Goal: Task Accomplishment & Management: Manage account settings

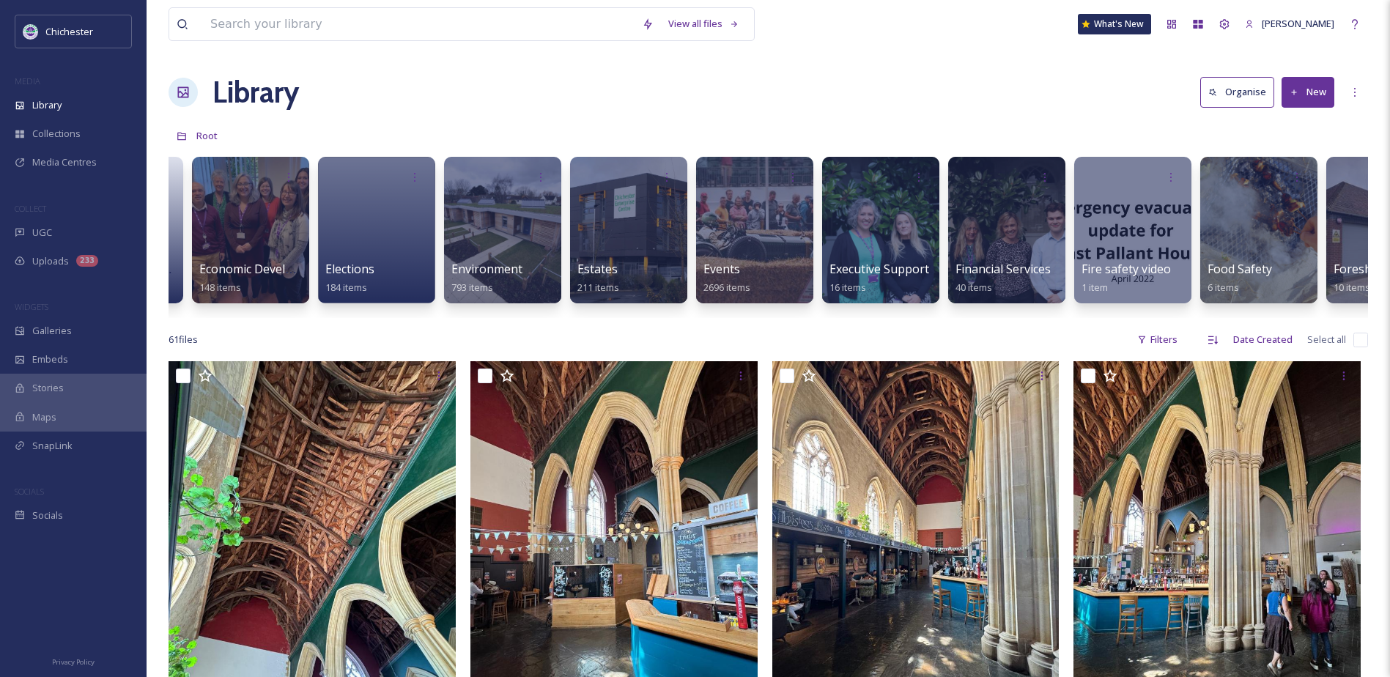
scroll to position [0, 2447]
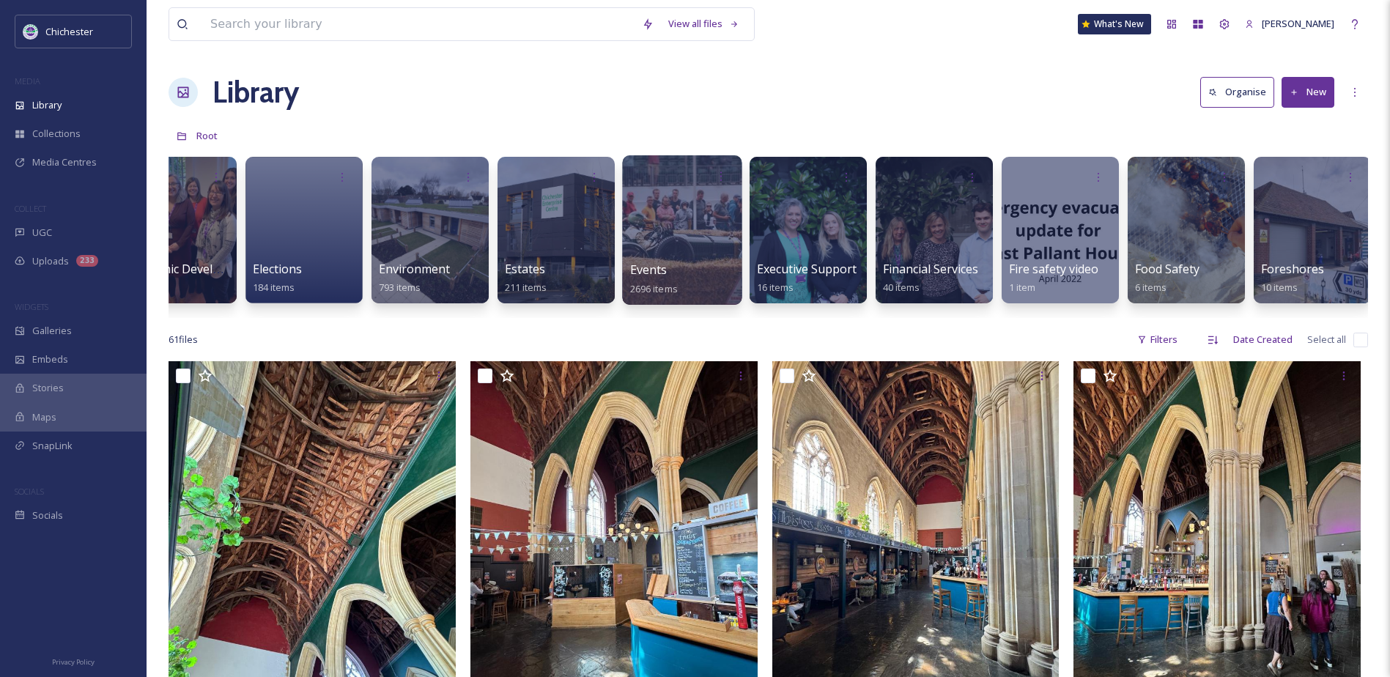
click at [688, 260] on div at bounding box center [681, 229] width 119 height 149
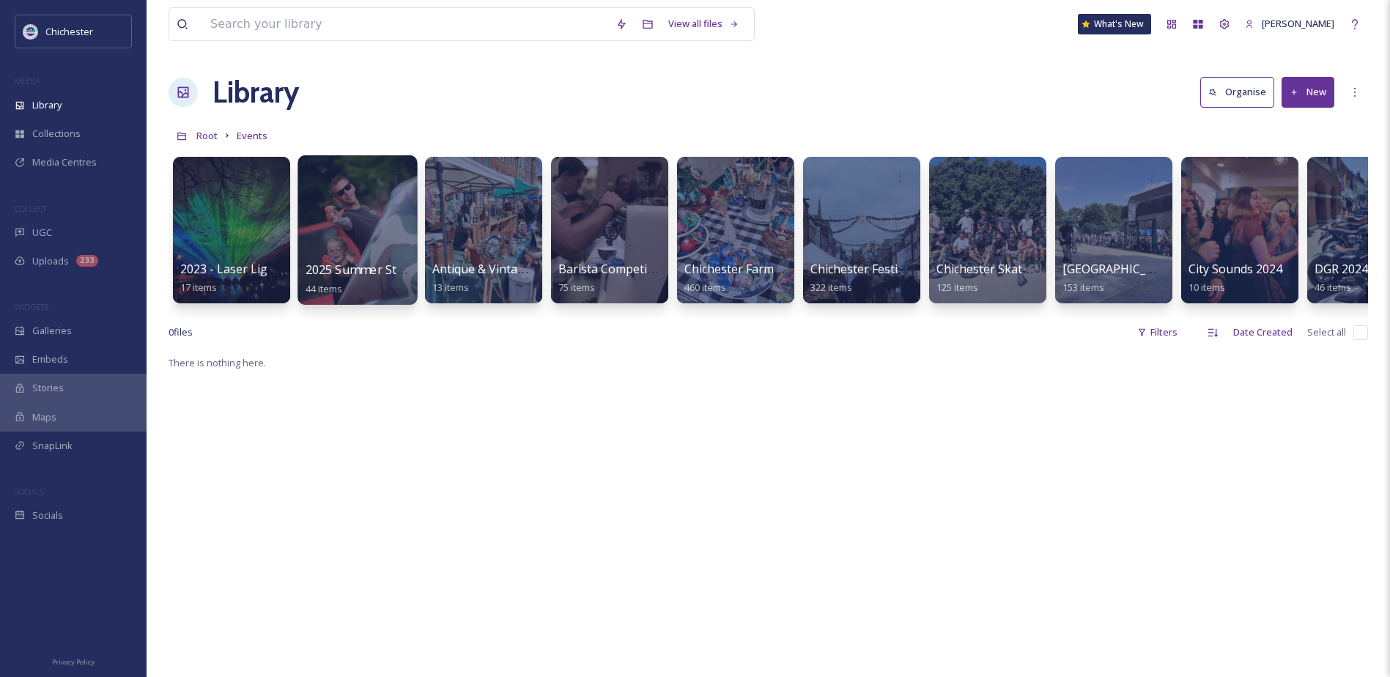
click at [346, 267] on span "2025 Summer Street Party" at bounding box center [378, 269] width 147 height 16
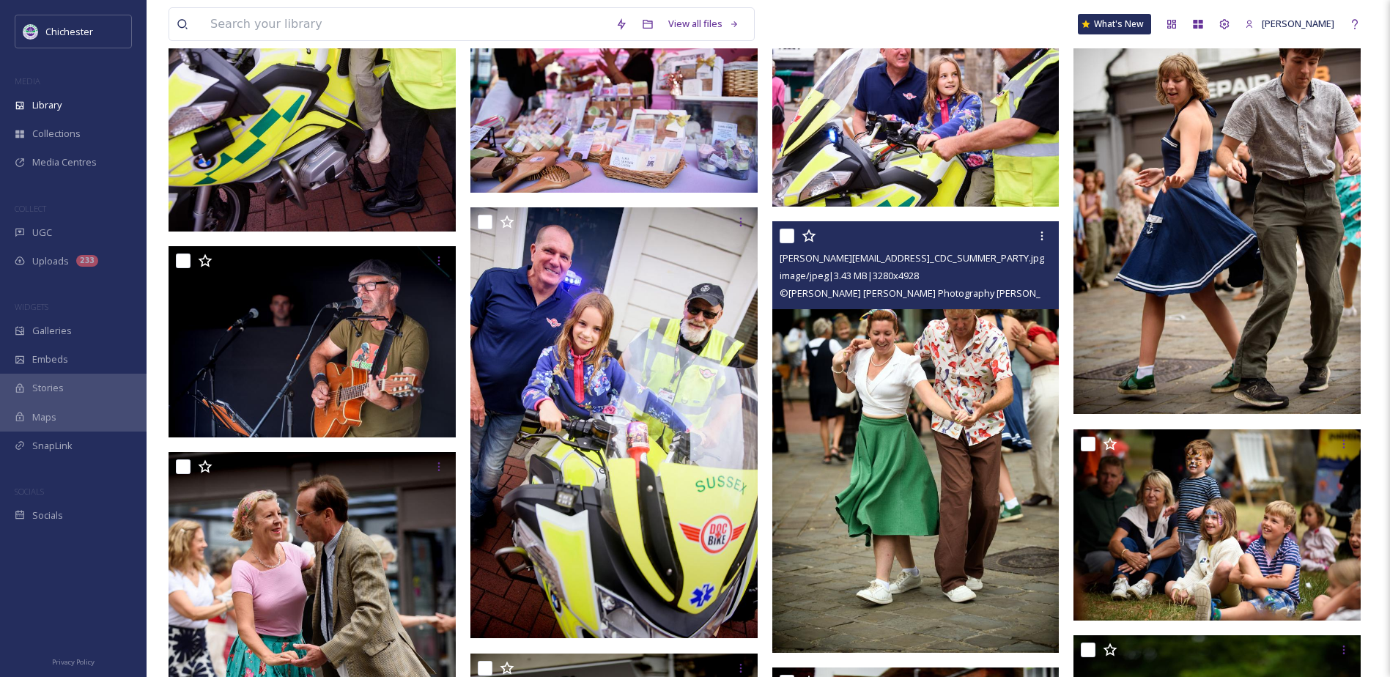
scroll to position [2330, 0]
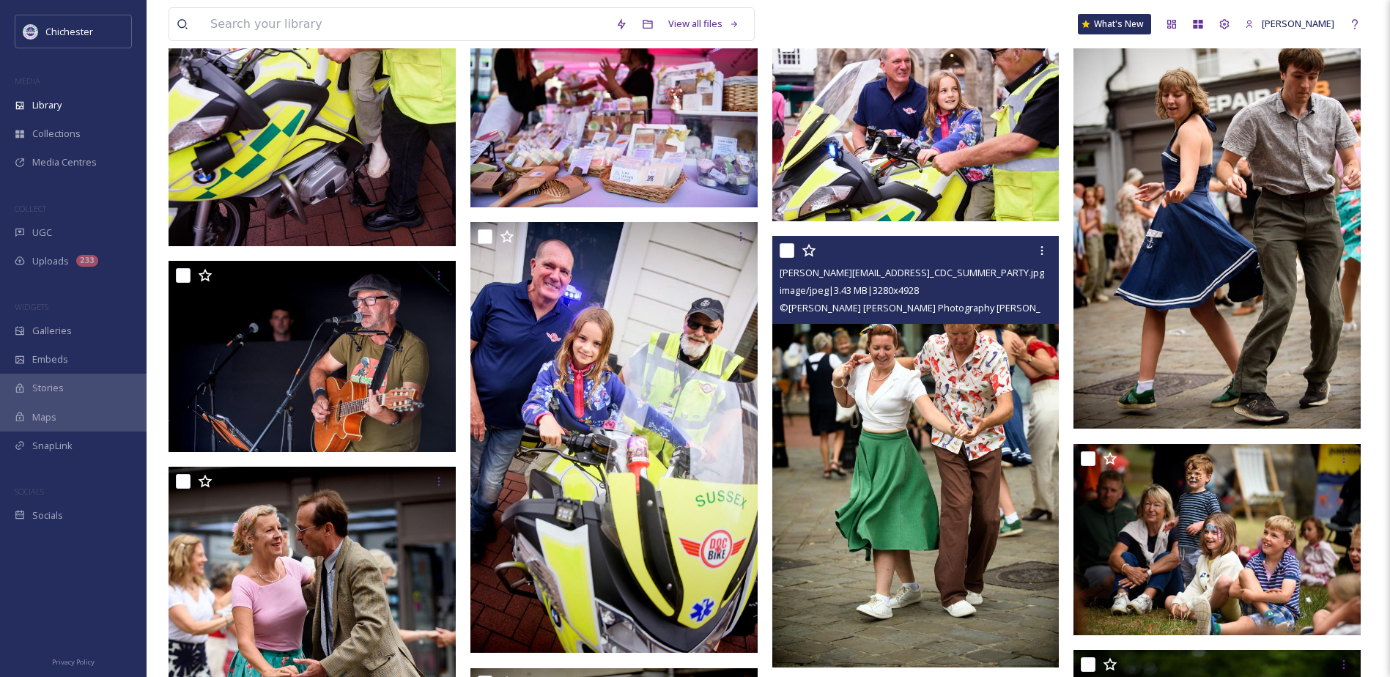
click at [787, 247] on input "checkbox" at bounding box center [786, 250] width 15 height 15
checkbox input "true"
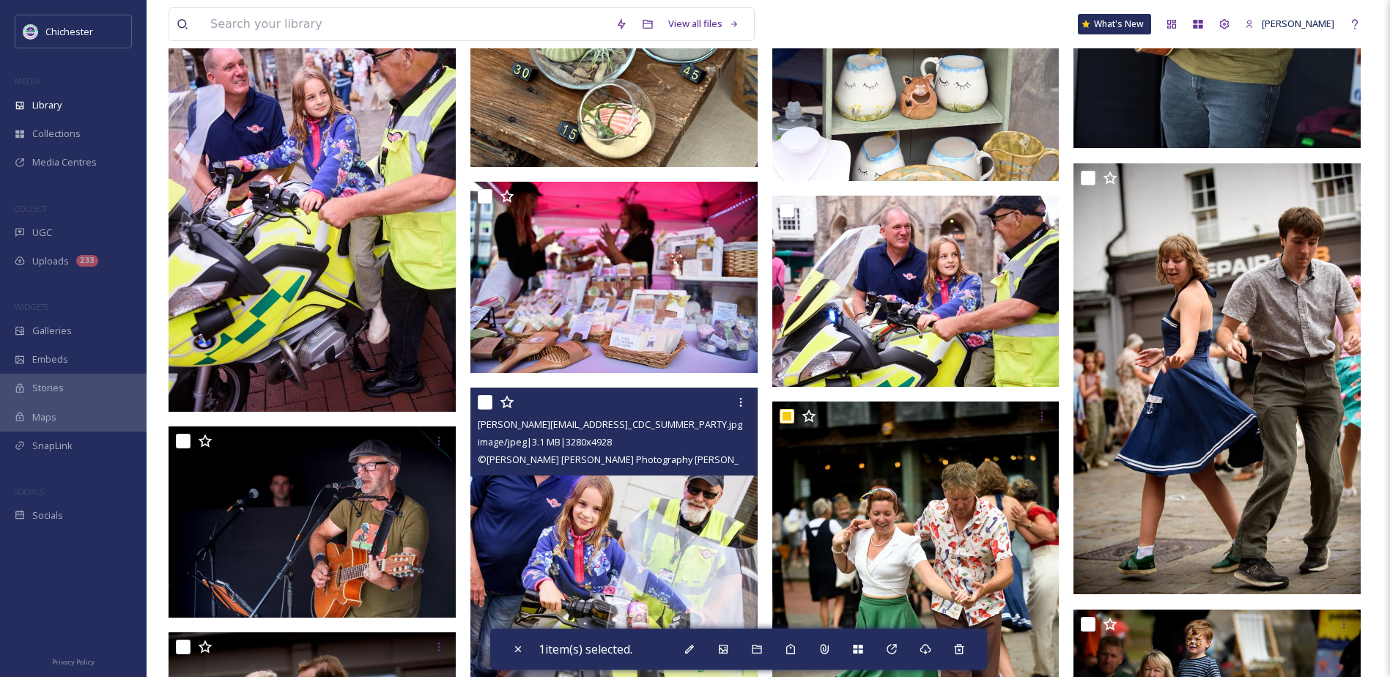
scroll to position [2110, 0]
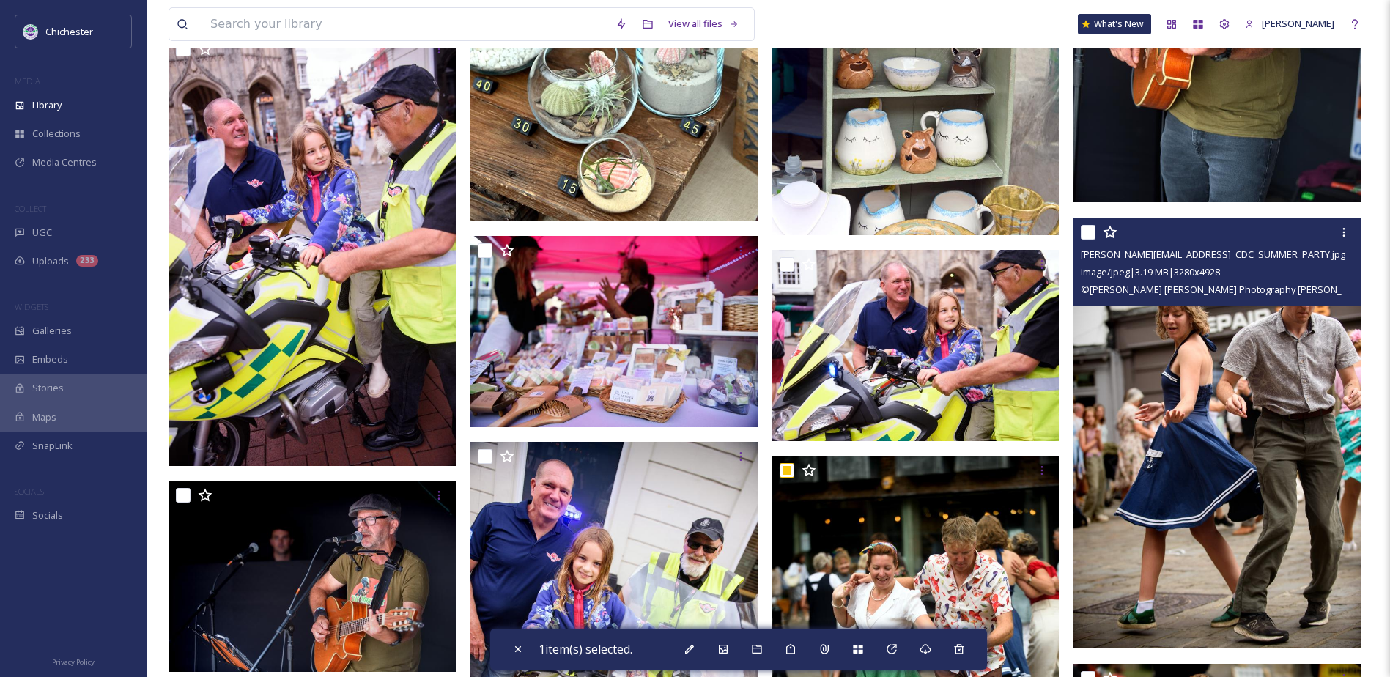
click at [1092, 238] on input "checkbox" at bounding box center [1087, 232] width 15 height 15
checkbox input "true"
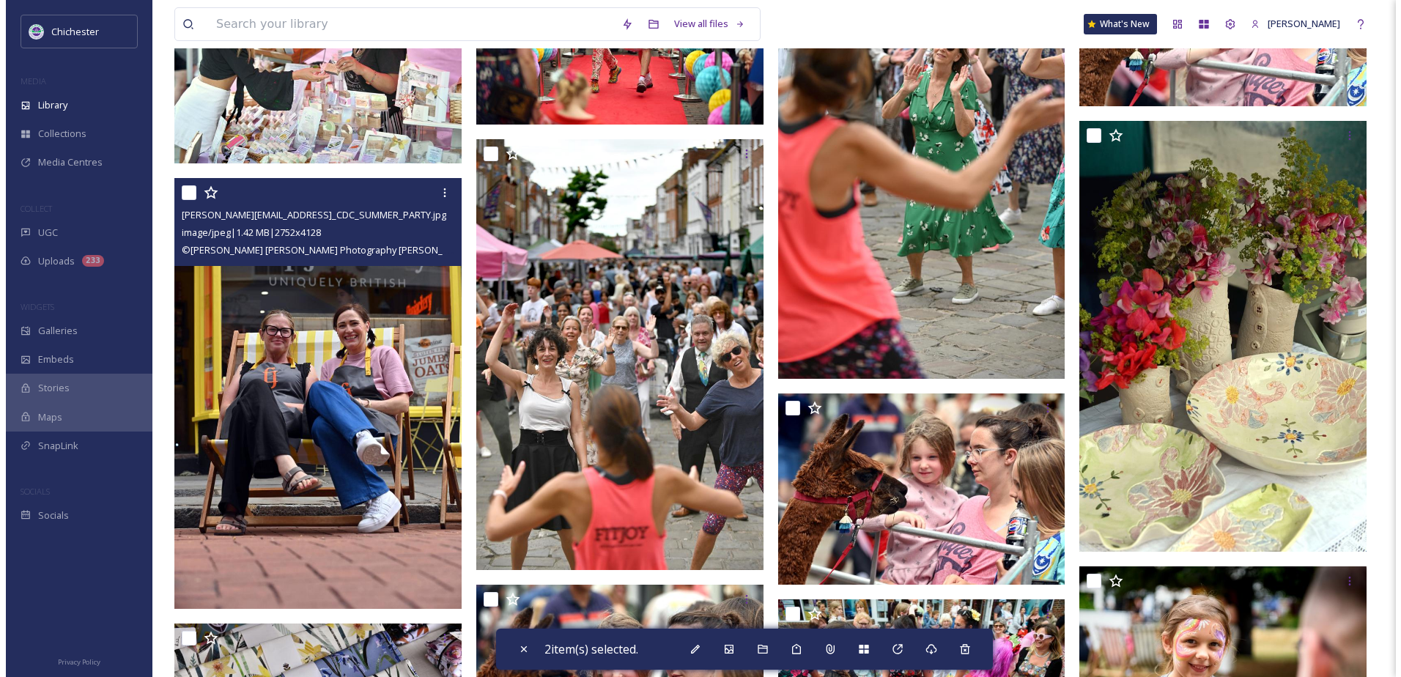
scroll to position [1085, 0]
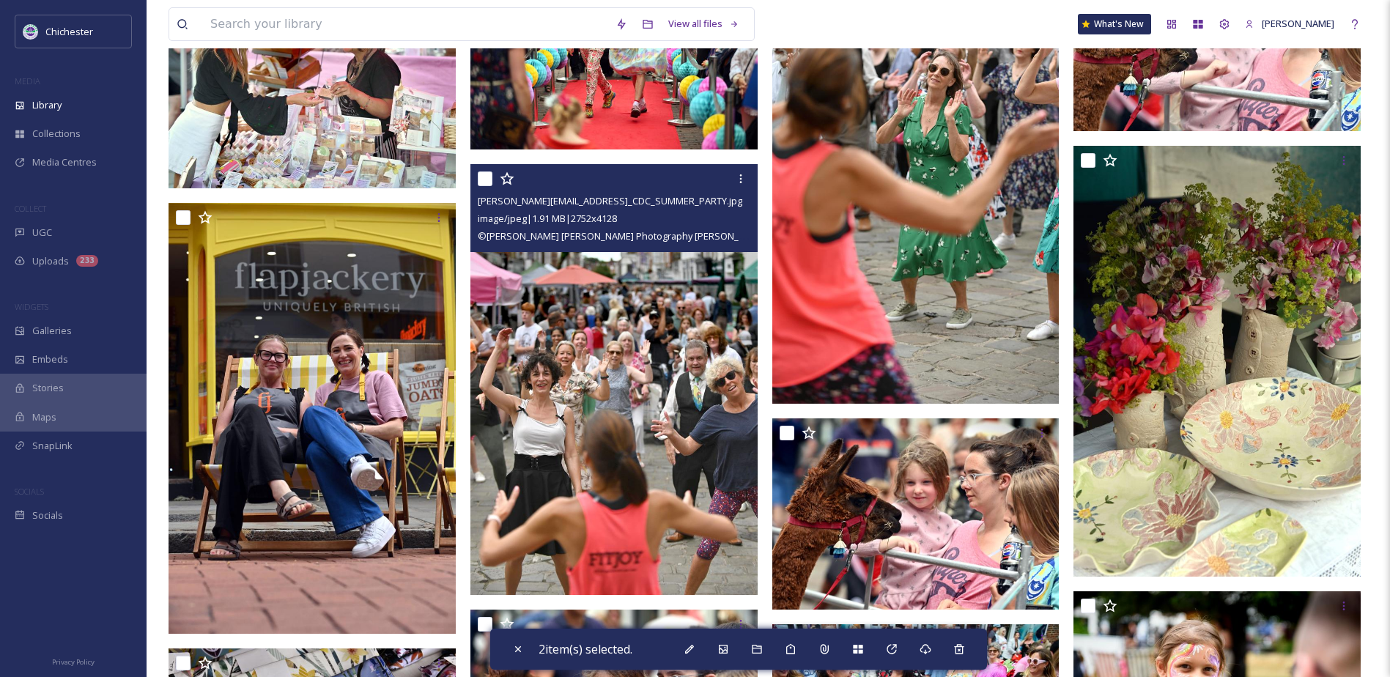
click at [486, 175] on input "checkbox" at bounding box center [485, 178] width 15 height 15
checkbox input "true"
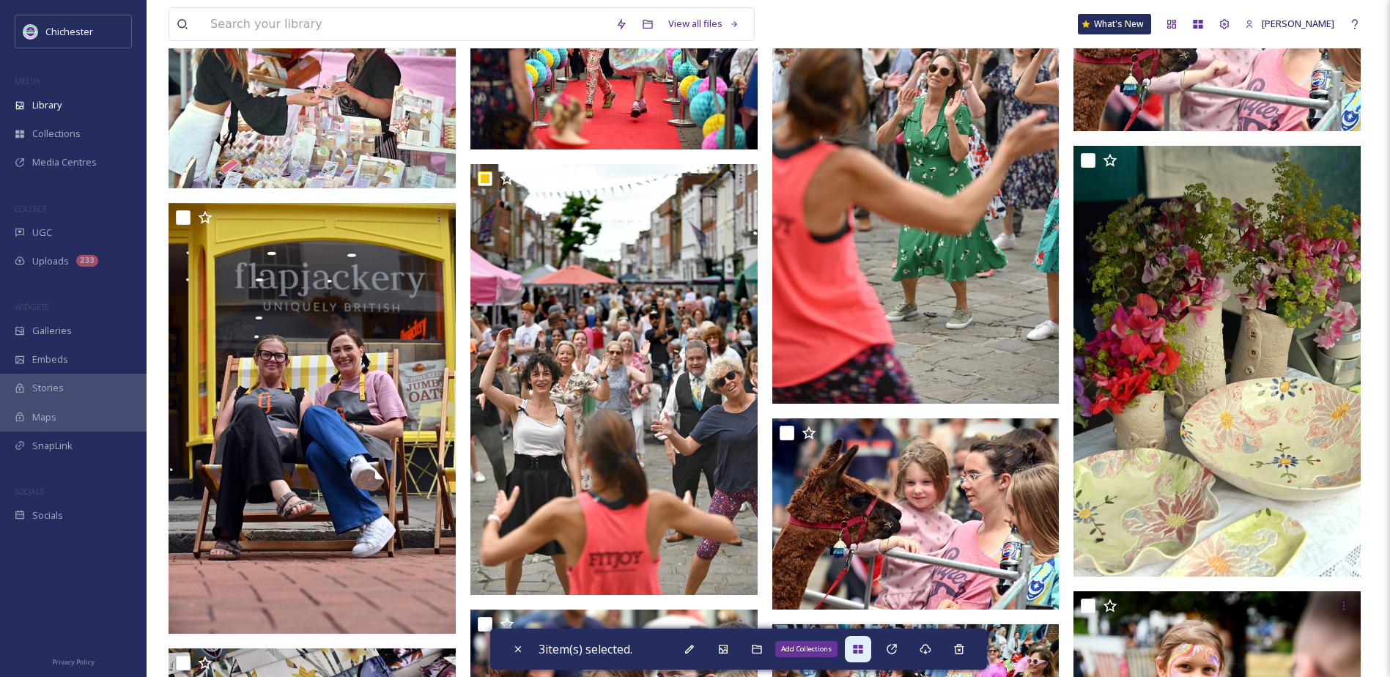
click at [855, 650] on div "Add Collections" at bounding box center [858, 649] width 26 height 26
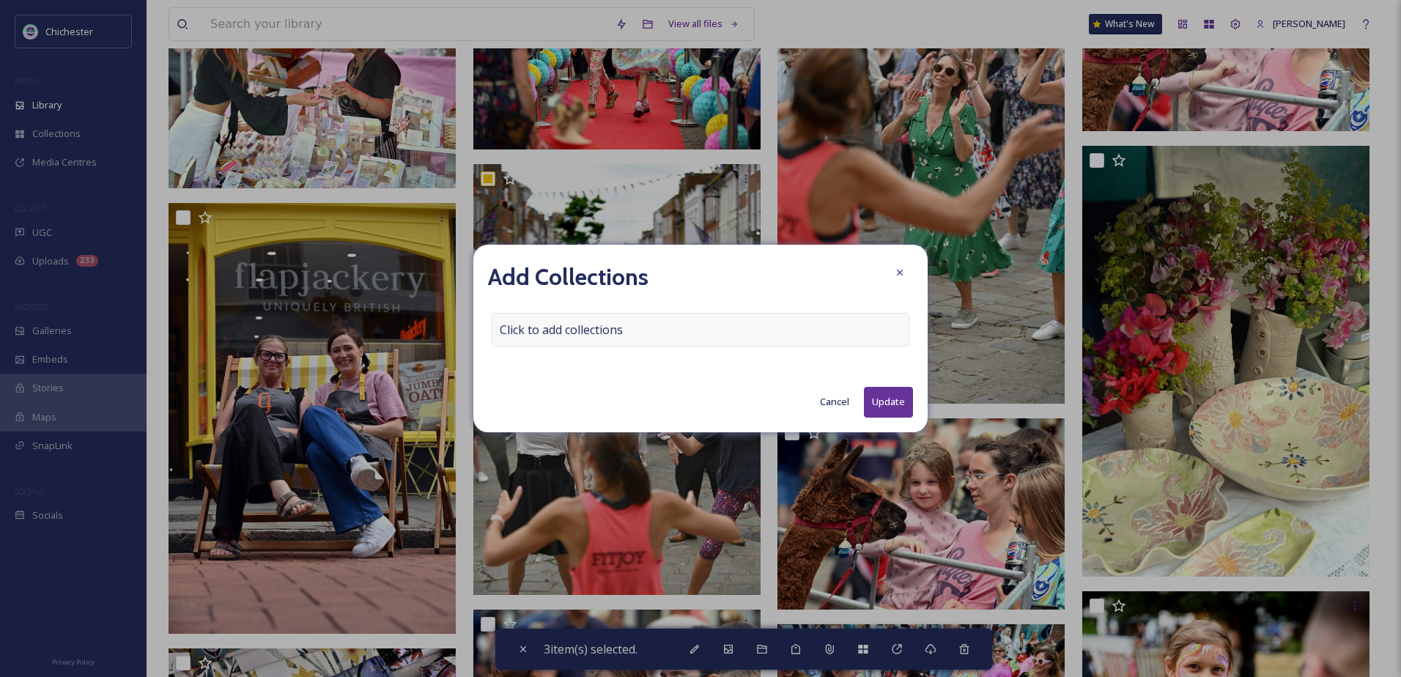
click at [679, 323] on div "Click to add collections" at bounding box center [700, 330] width 418 height 34
click at [674, 332] on div at bounding box center [700, 330] width 418 height 34
click at [572, 327] on input at bounding box center [572, 330] width 161 height 32
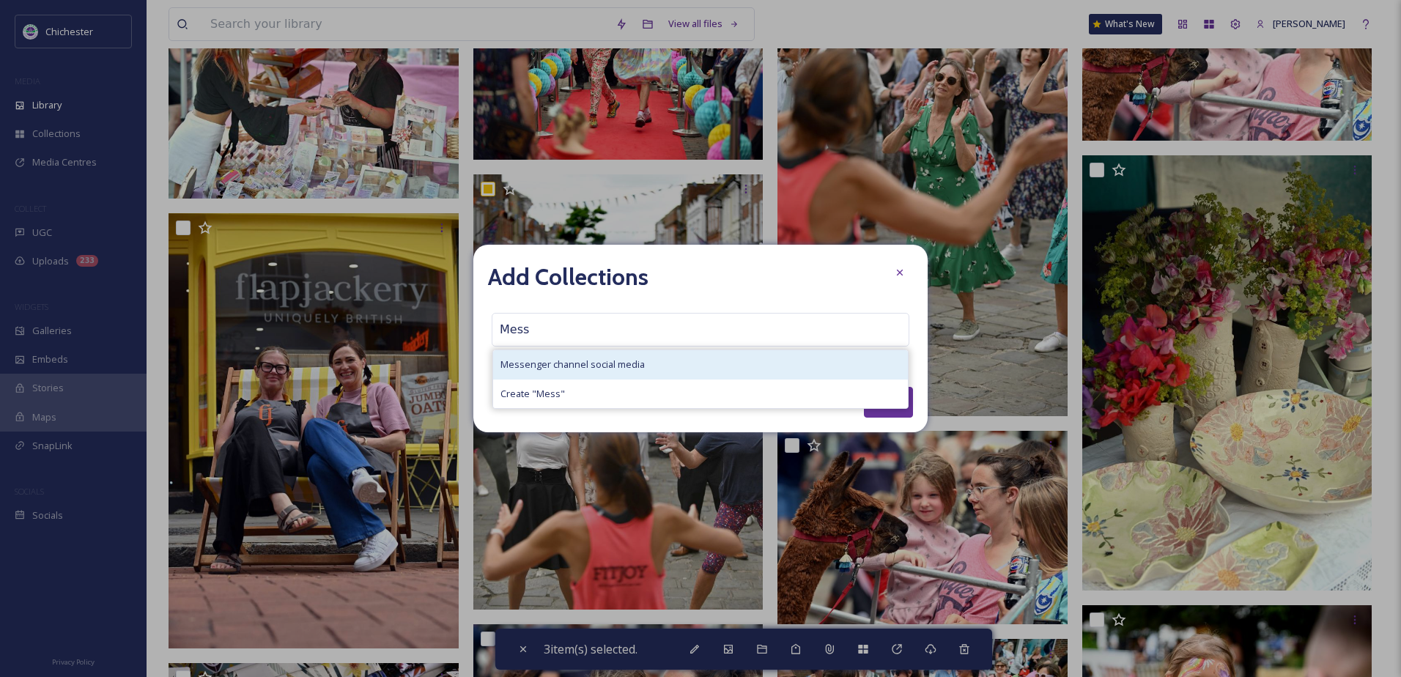
type input "Mess"
click at [586, 360] on span "Messenger channel social media" at bounding box center [572, 364] width 144 height 14
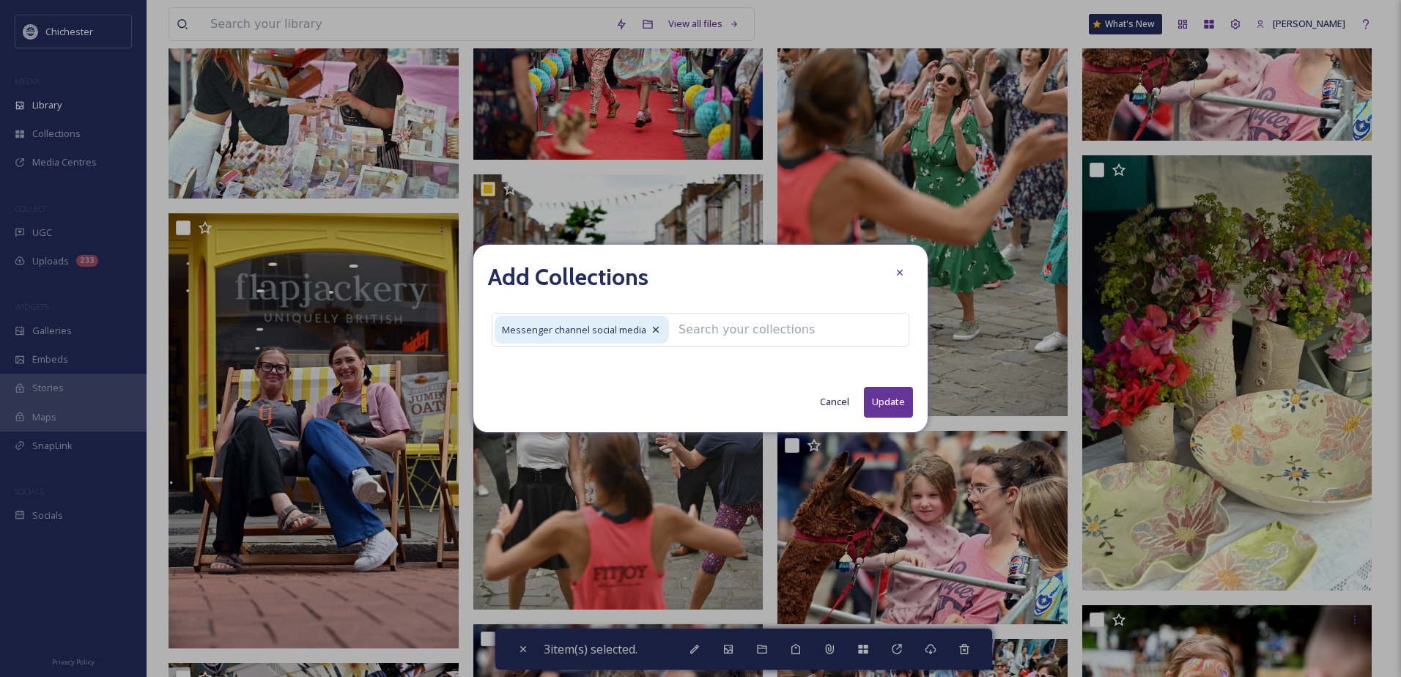
click at [890, 409] on button "Update" at bounding box center [888, 402] width 49 height 30
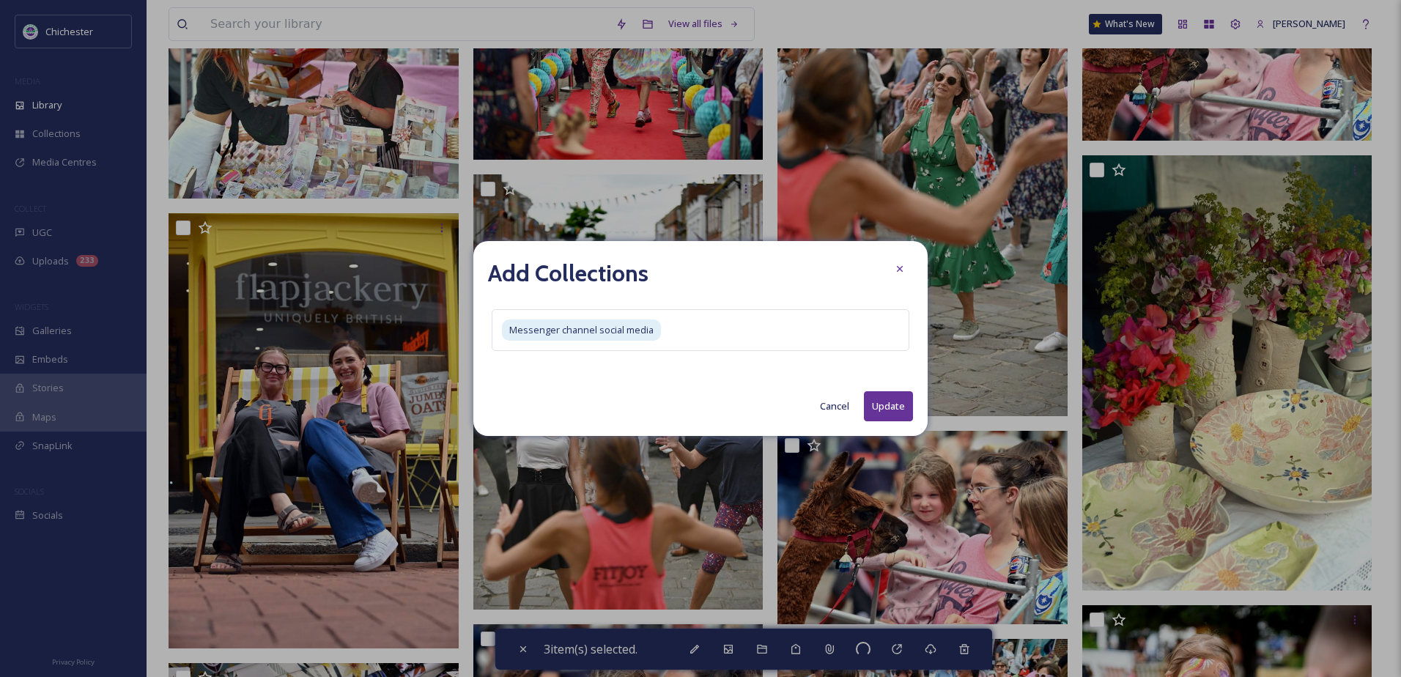
checkbox input "false"
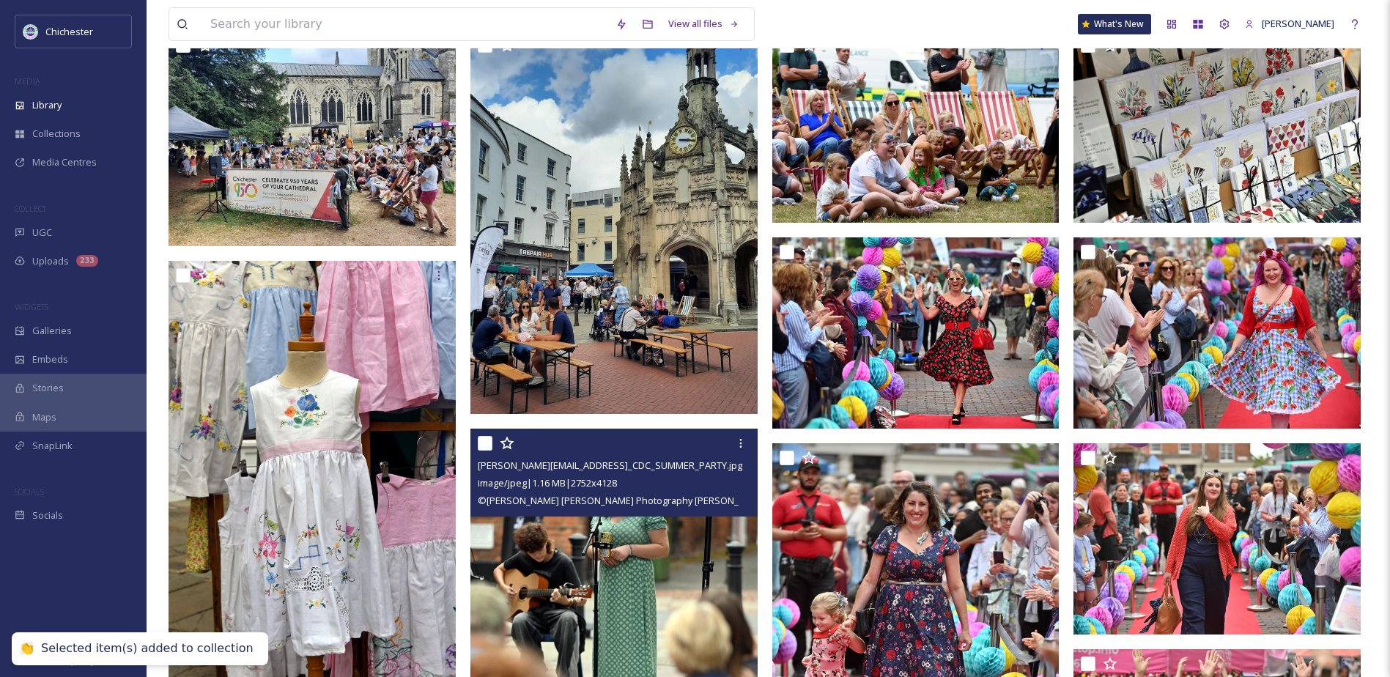
scroll to position [0, 0]
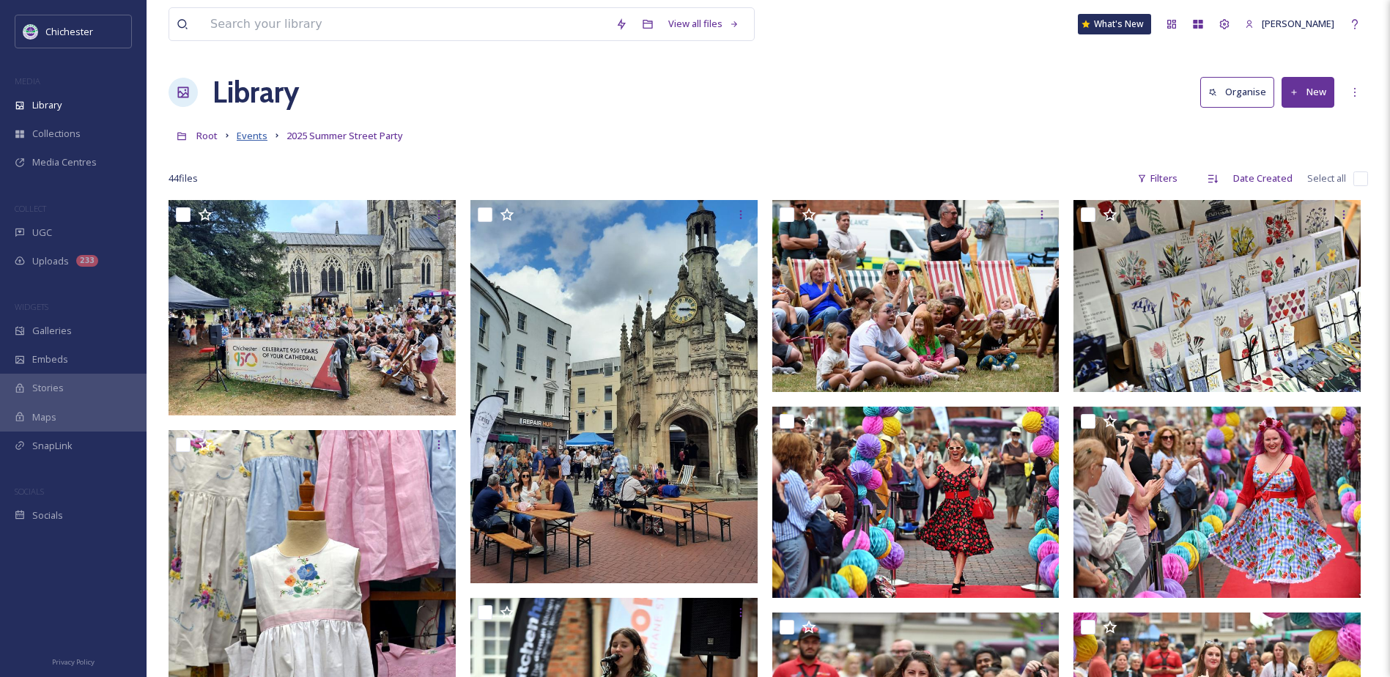
click at [261, 135] on span "Events" at bounding box center [252, 135] width 31 height 13
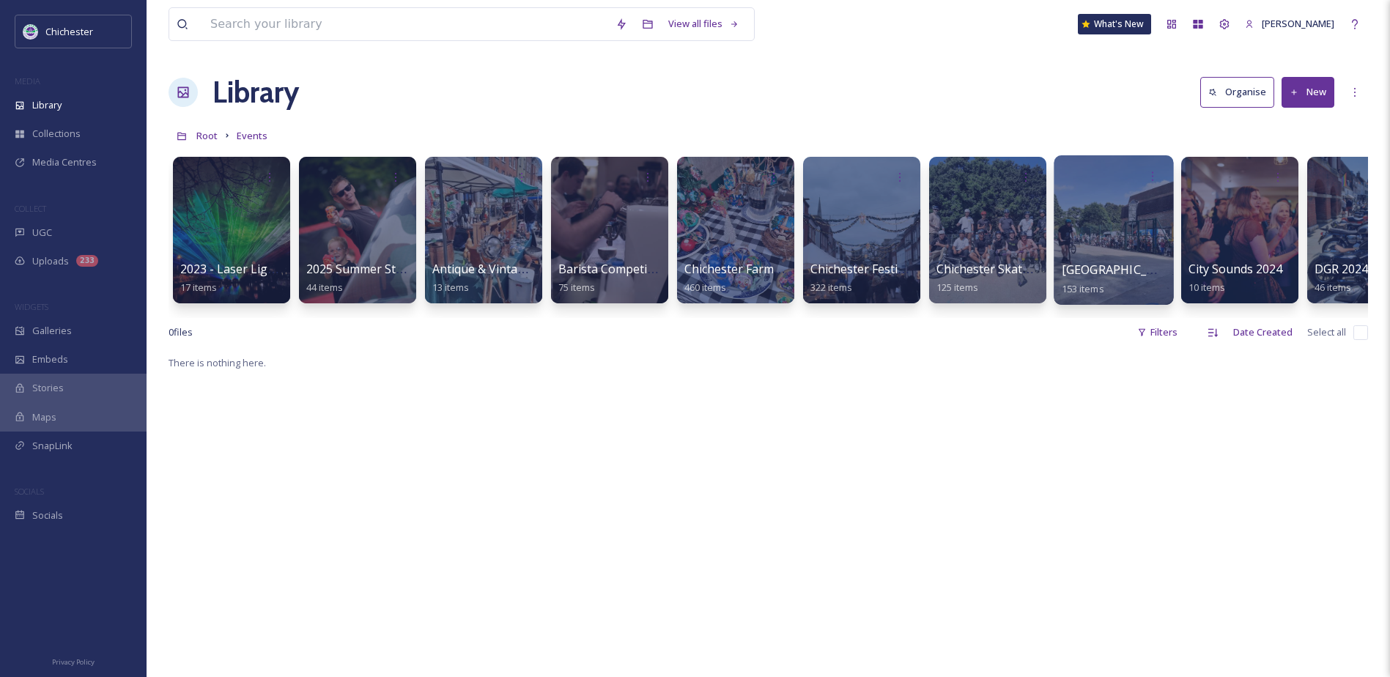
click at [1129, 272] on span "[GEOGRAPHIC_DATA]" at bounding box center [1121, 269] width 120 height 16
click at [983, 271] on span "Chichester Skate Scoot Bike 2025" at bounding box center [1028, 269] width 186 height 16
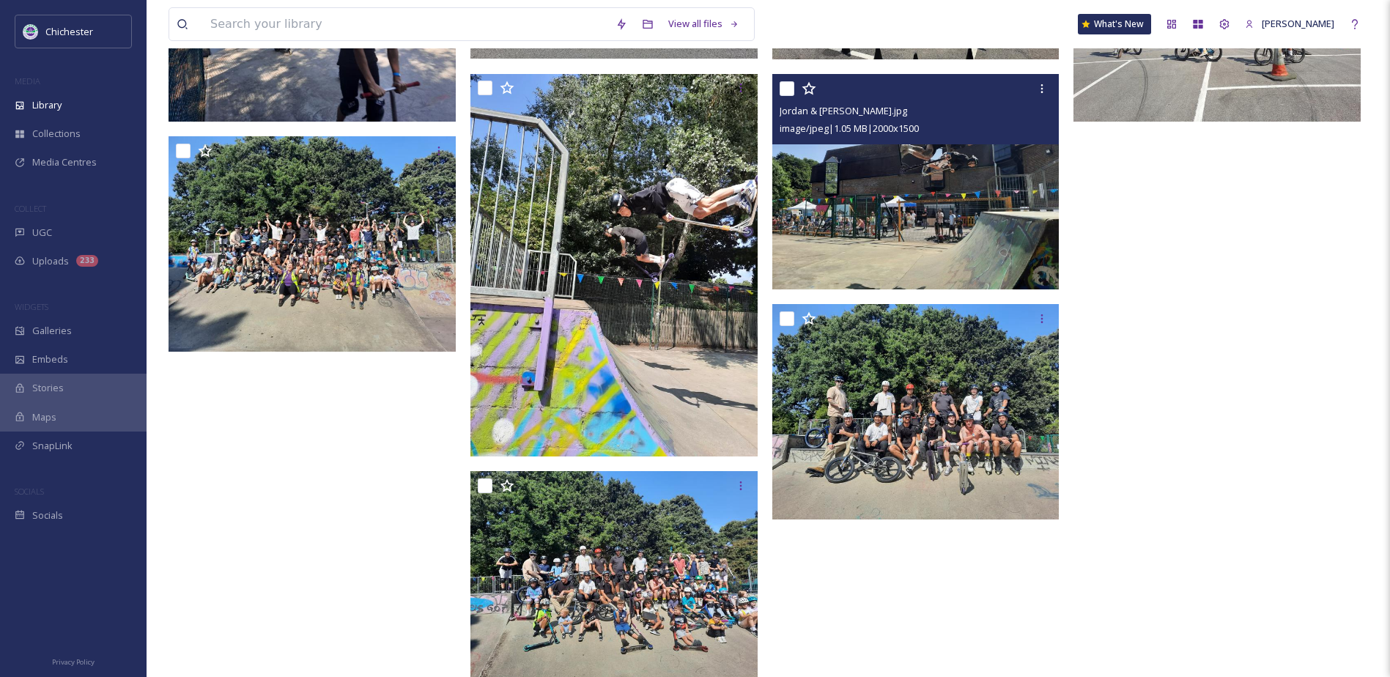
scroll to position [1172, 0]
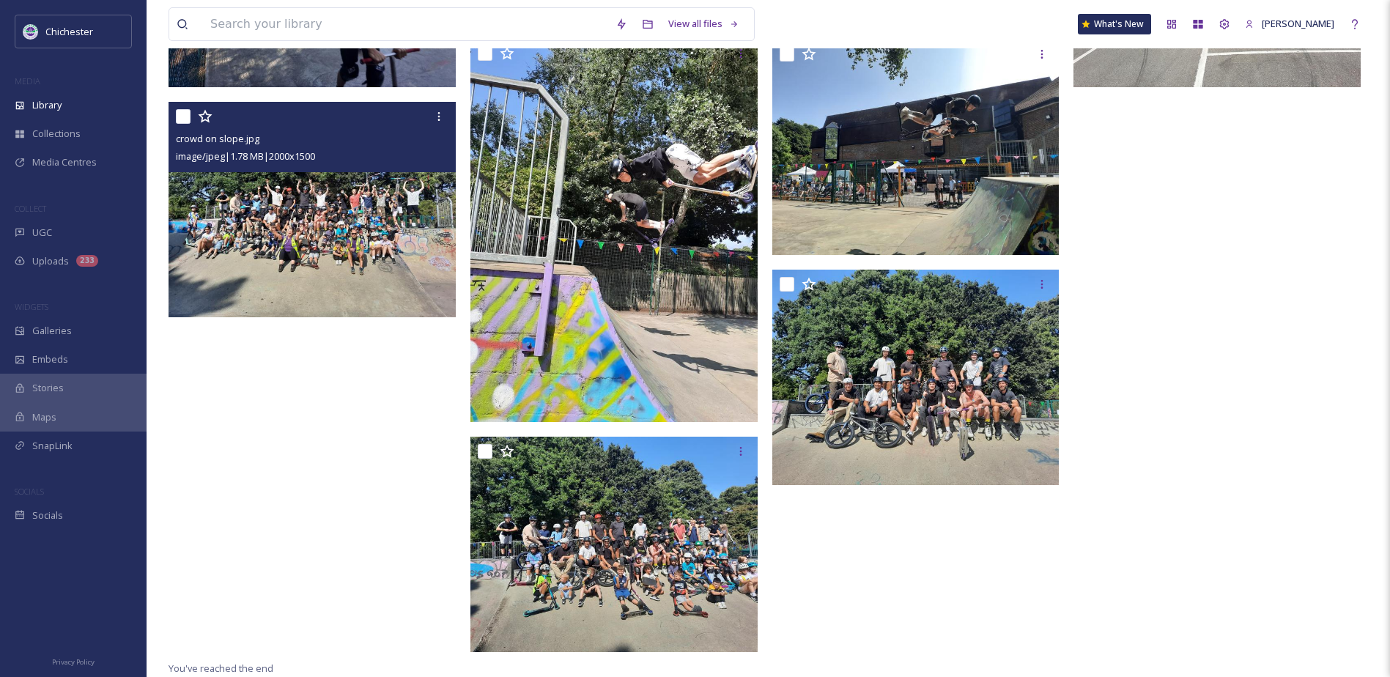
click at [279, 277] on img at bounding box center [311, 209] width 287 height 215
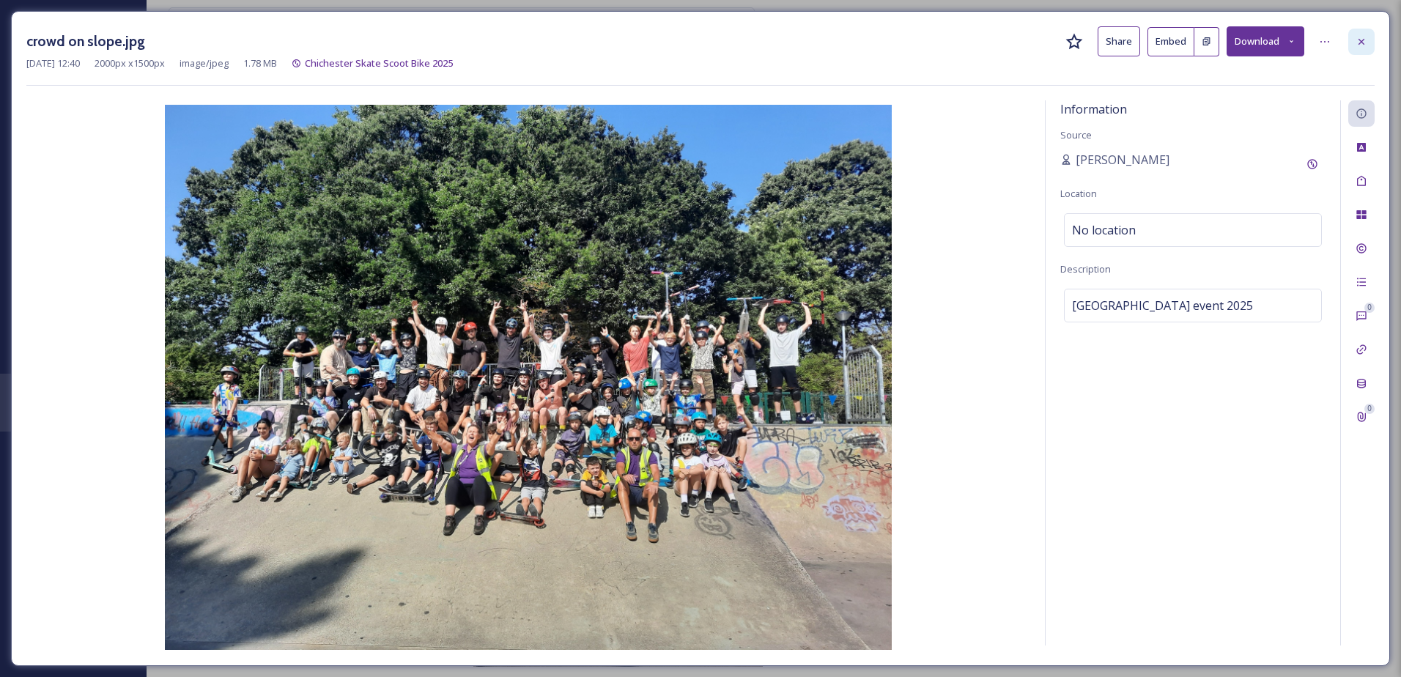
click at [1357, 39] on icon at bounding box center [1361, 42] width 12 height 12
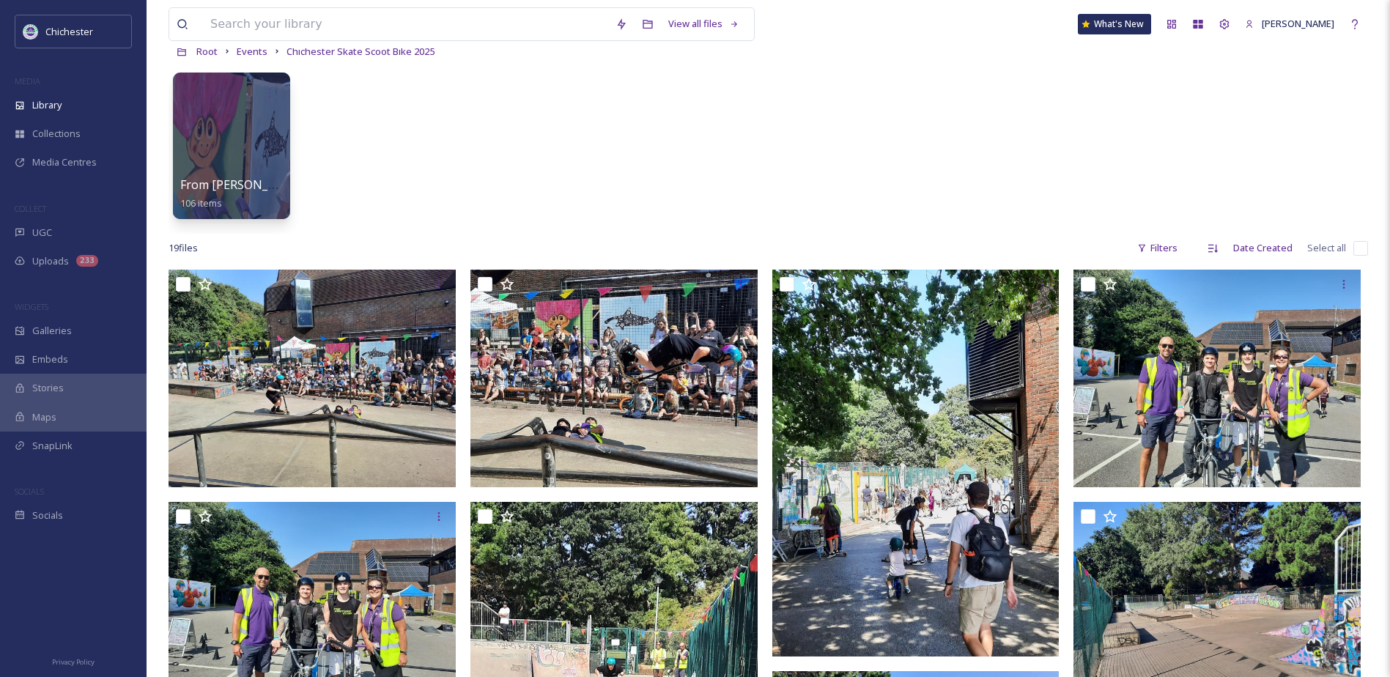
scroll to position [73, 0]
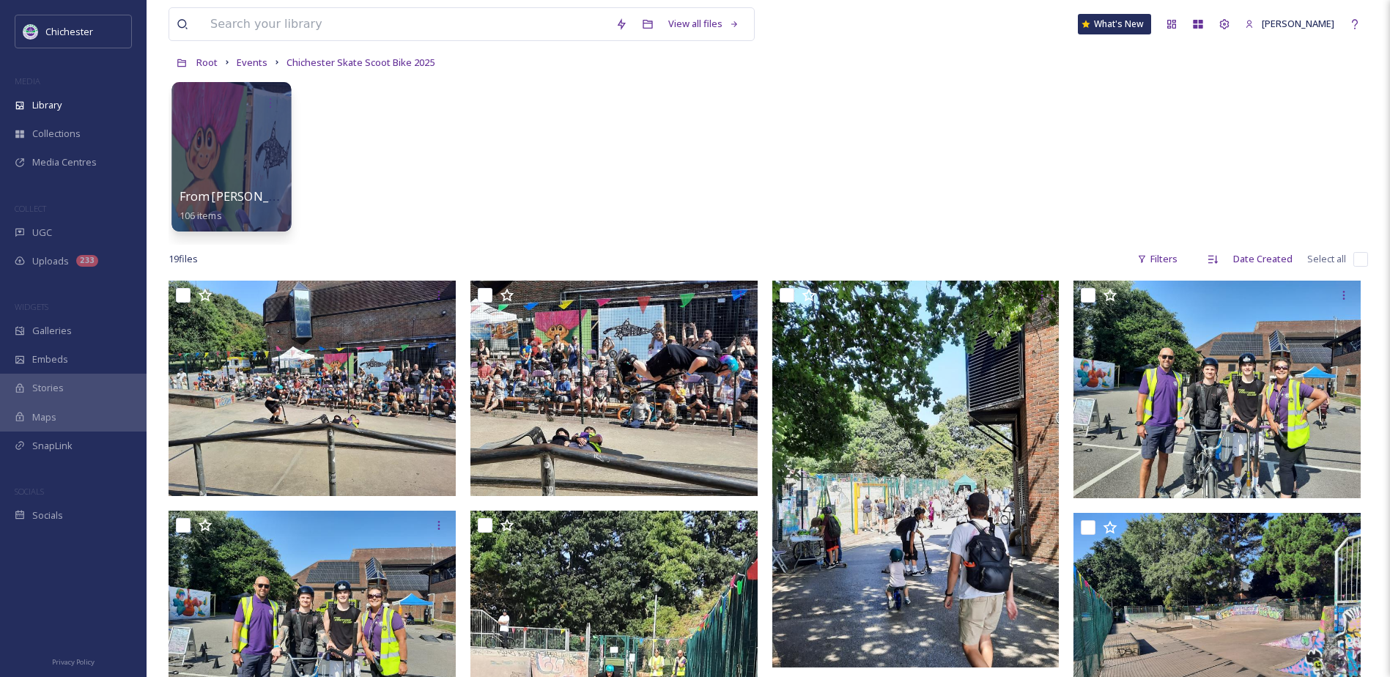
click at [255, 214] on div "From [PERSON_NAME] 106 items" at bounding box center [231, 206] width 105 height 37
click at [230, 178] on div at bounding box center [230, 156] width 119 height 149
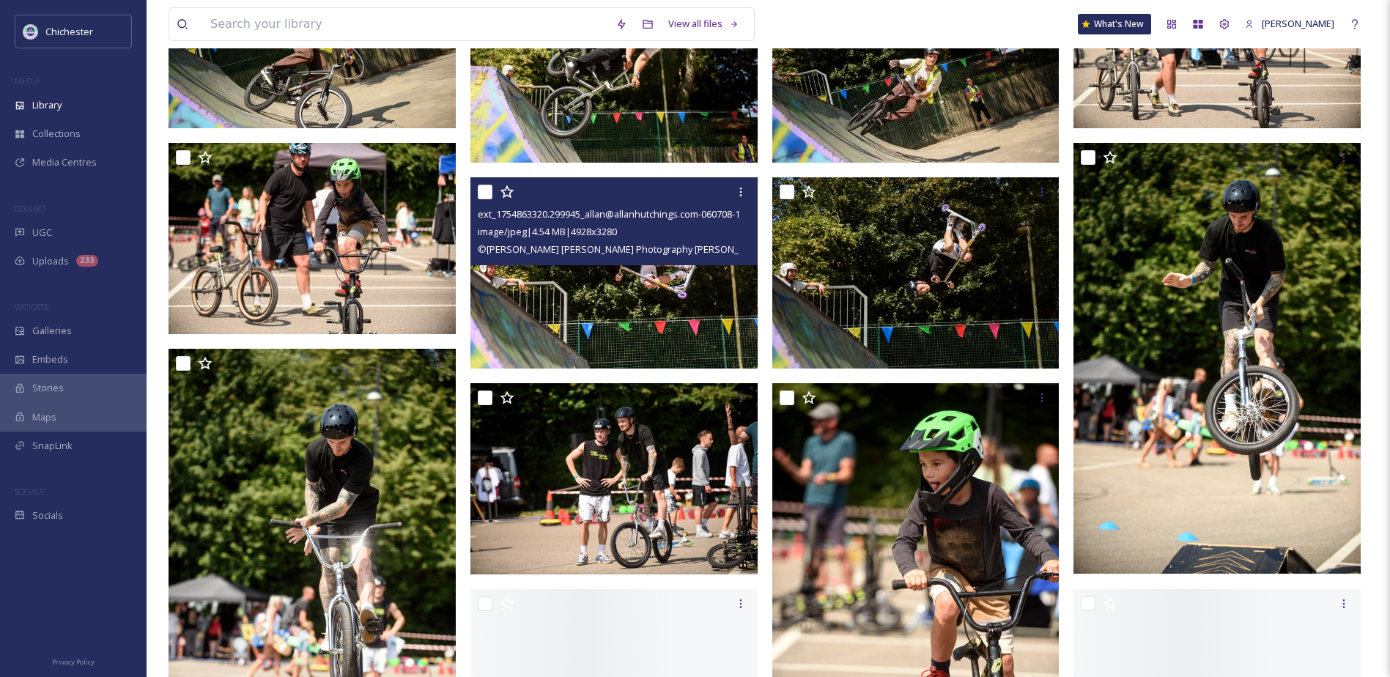
scroll to position [1099, 0]
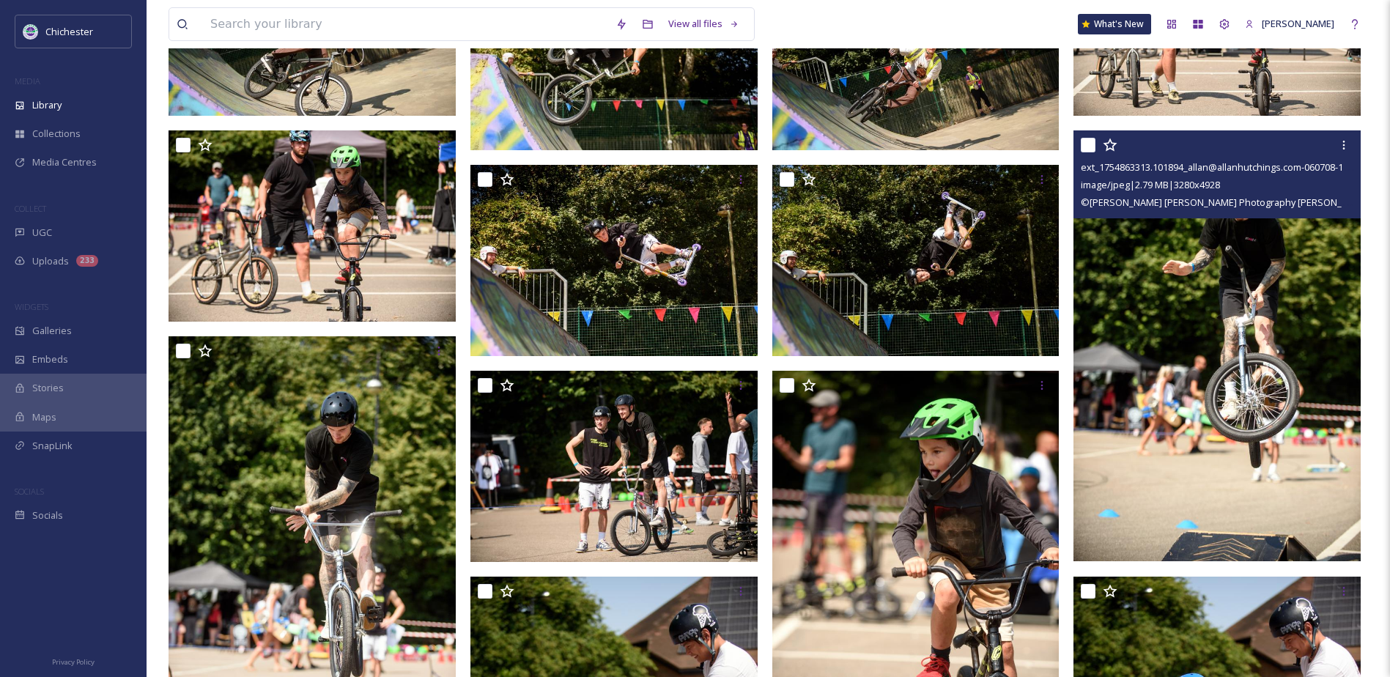
click at [1091, 143] on input "checkbox" at bounding box center [1087, 145] width 15 height 15
checkbox input "true"
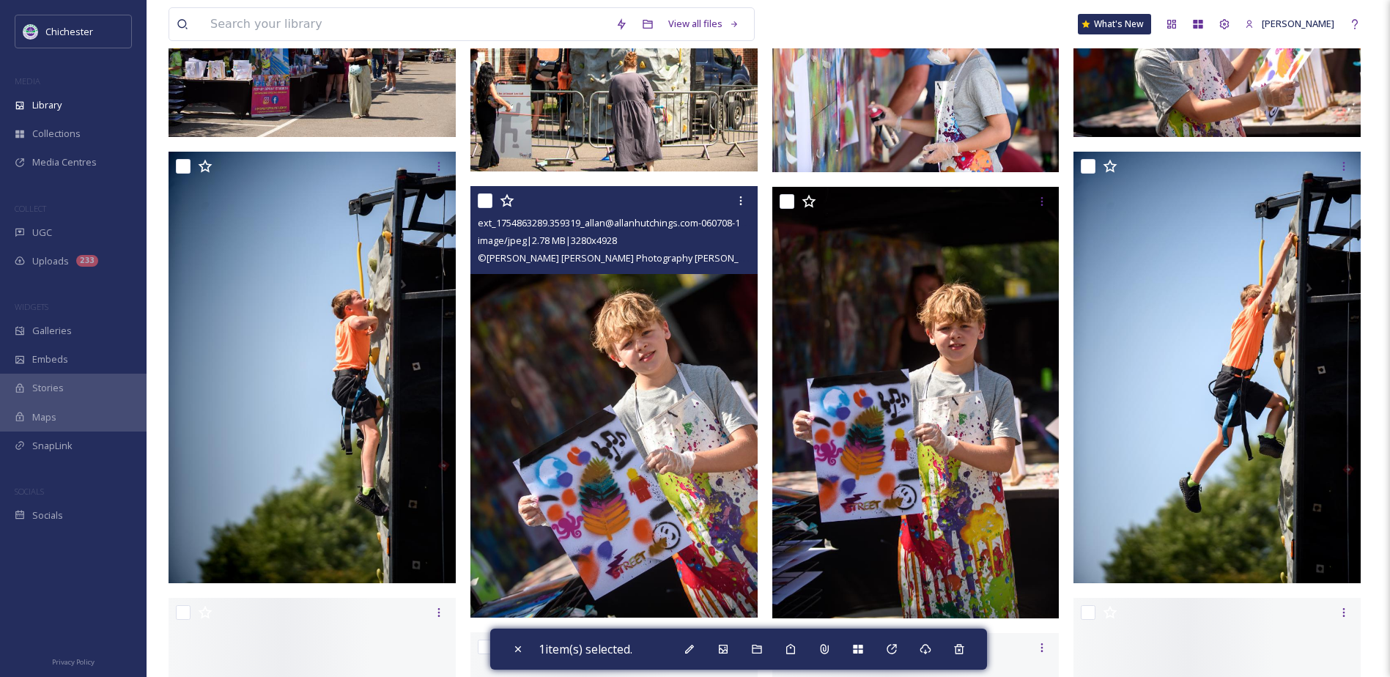
scroll to position [3955, 0]
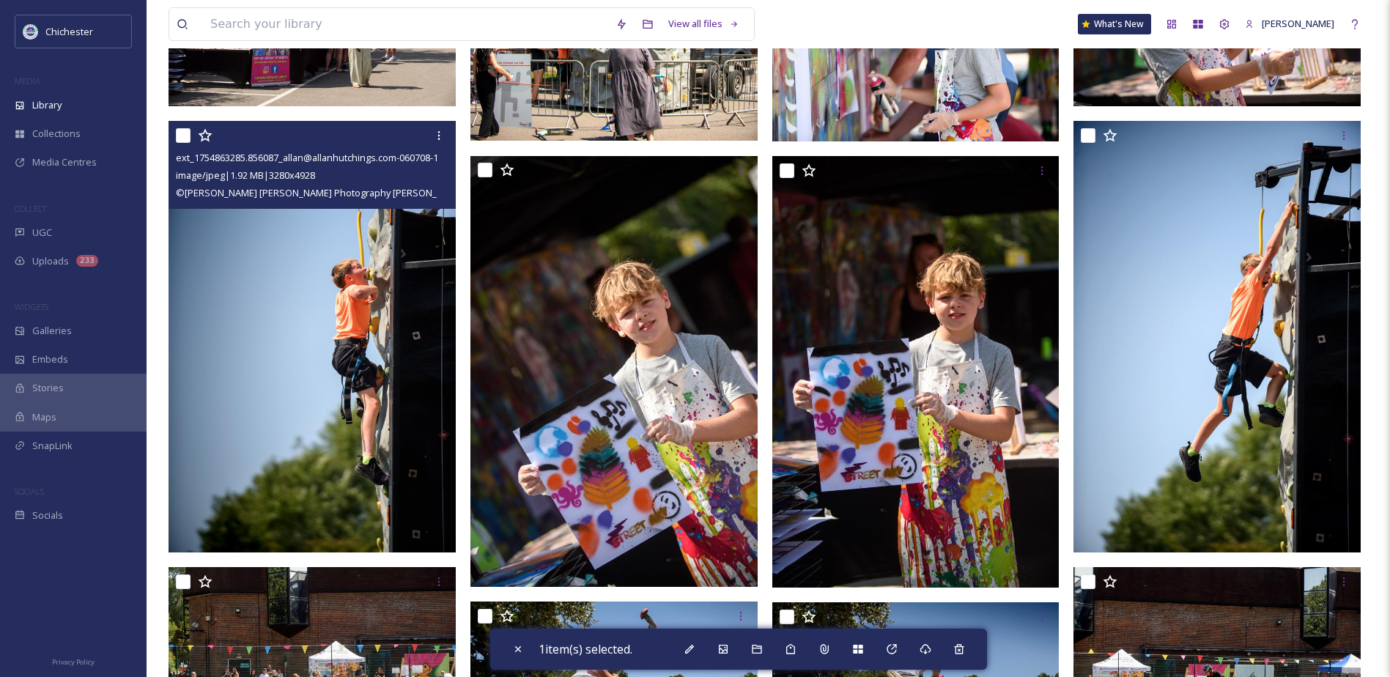
click at [188, 133] on input "checkbox" at bounding box center [183, 135] width 15 height 15
checkbox input "true"
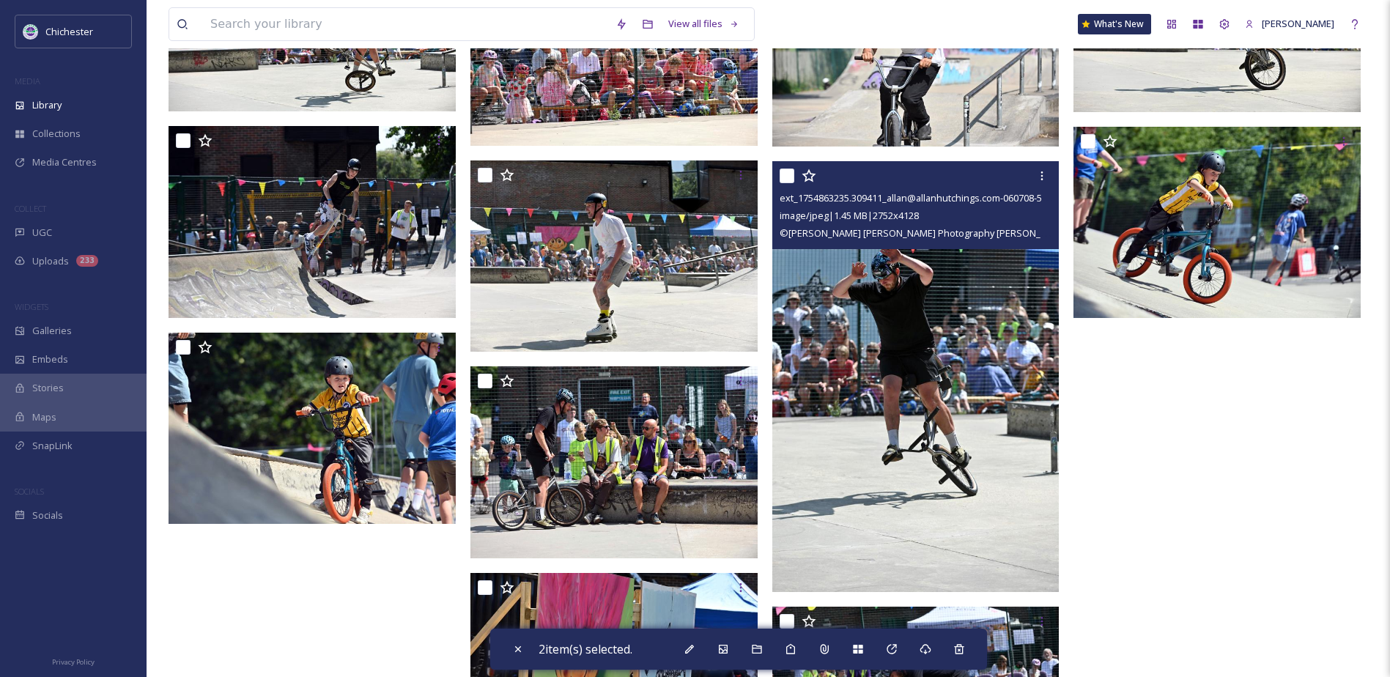
scroll to position [6660, 0]
click at [791, 180] on input "checkbox" at bounding box center [786, 176] width 15 height 15
checkbox input "true"
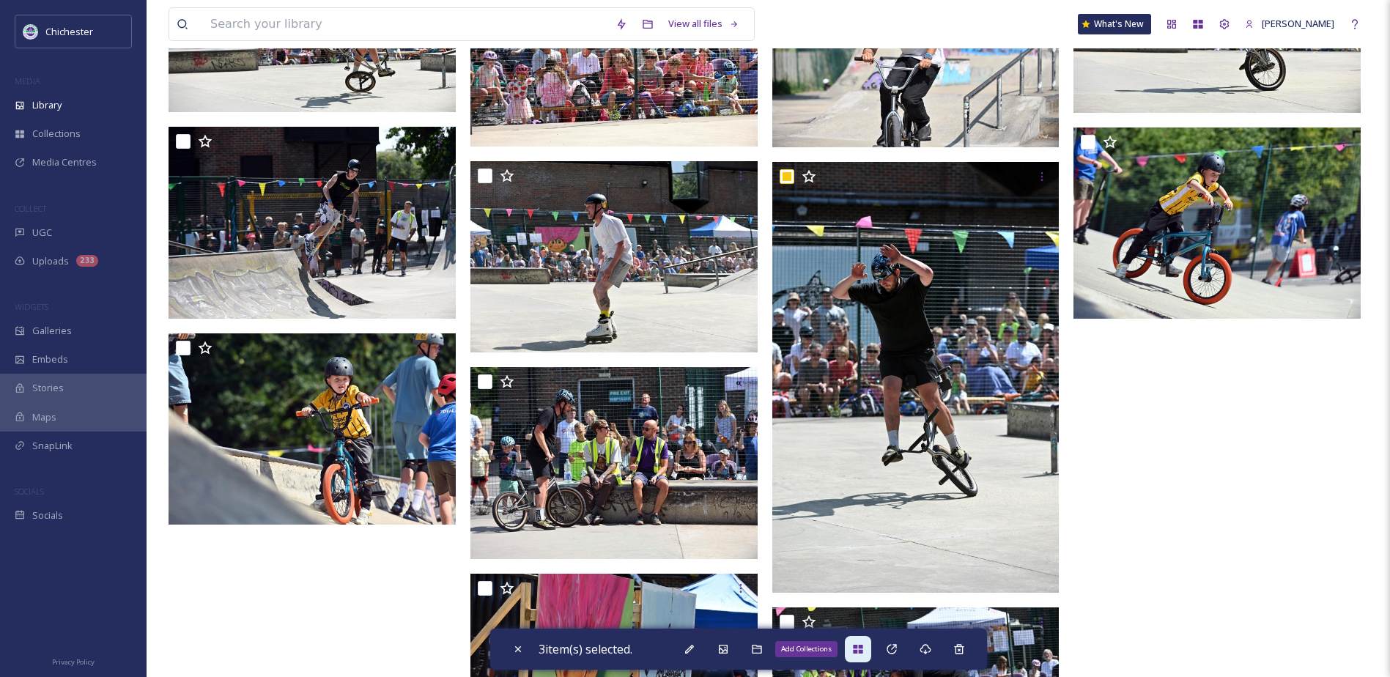
click at [862, 653] on icon at bounding box center [858, 649] width 10 height 9
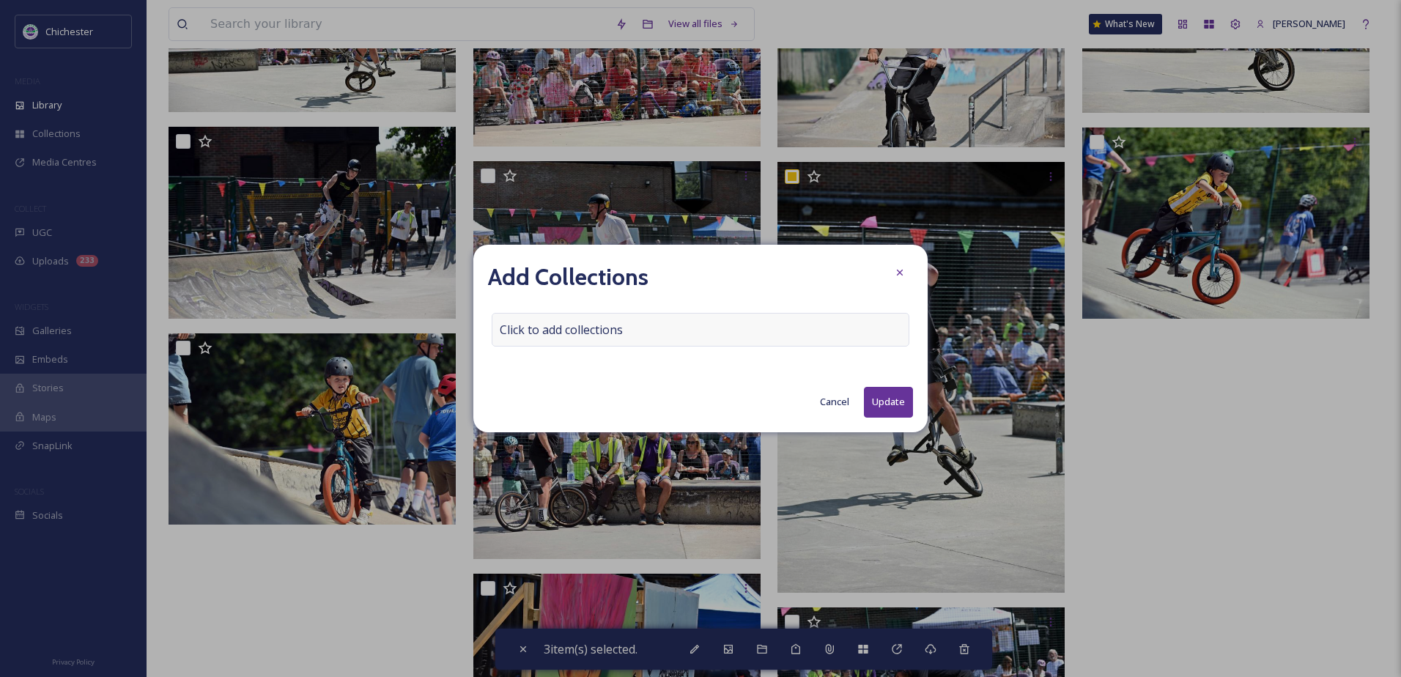
click at [659, 332] on div "Click to add collections" at bounding box center [700, 330] width 418 height 34
click at [618, 328] on input at bounding box center [572, 330] width 161 height 32
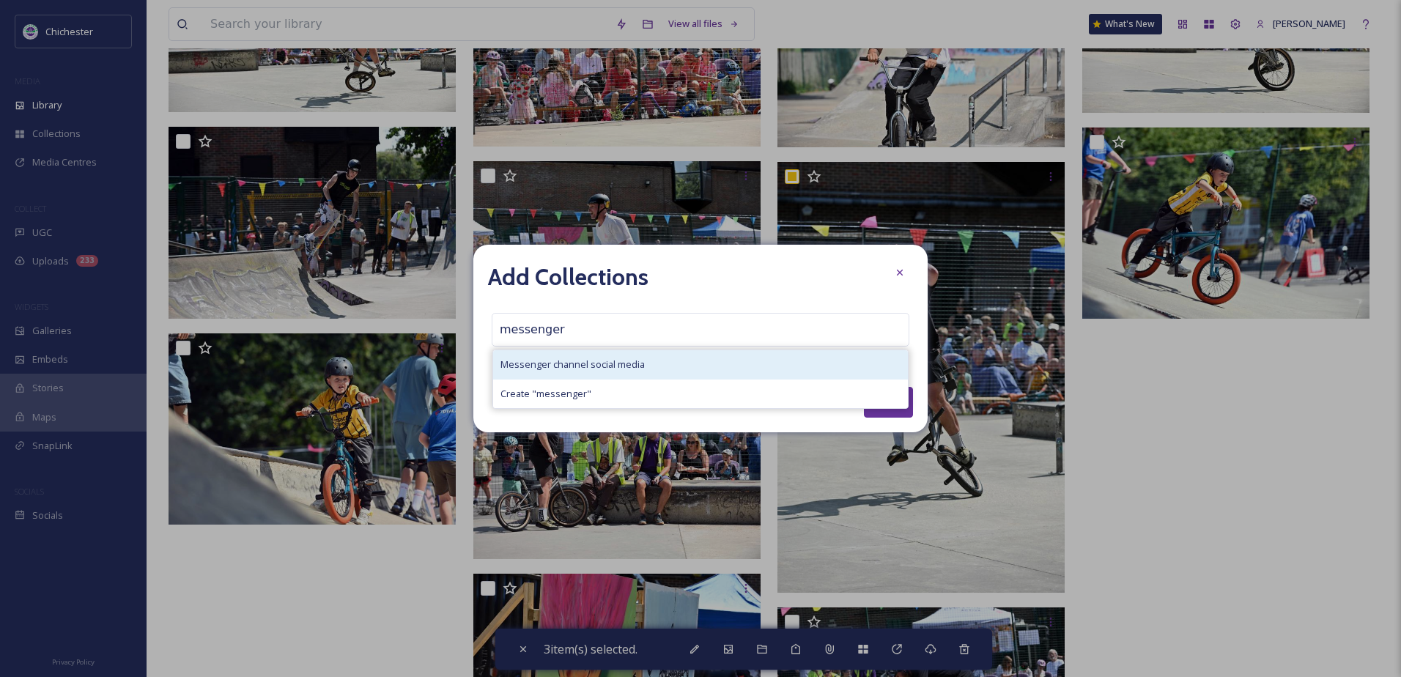
type input "messenger"
click at [618, 355] on div "Messenger channel social media" at bounding box center [700, 364] width 415 height 29
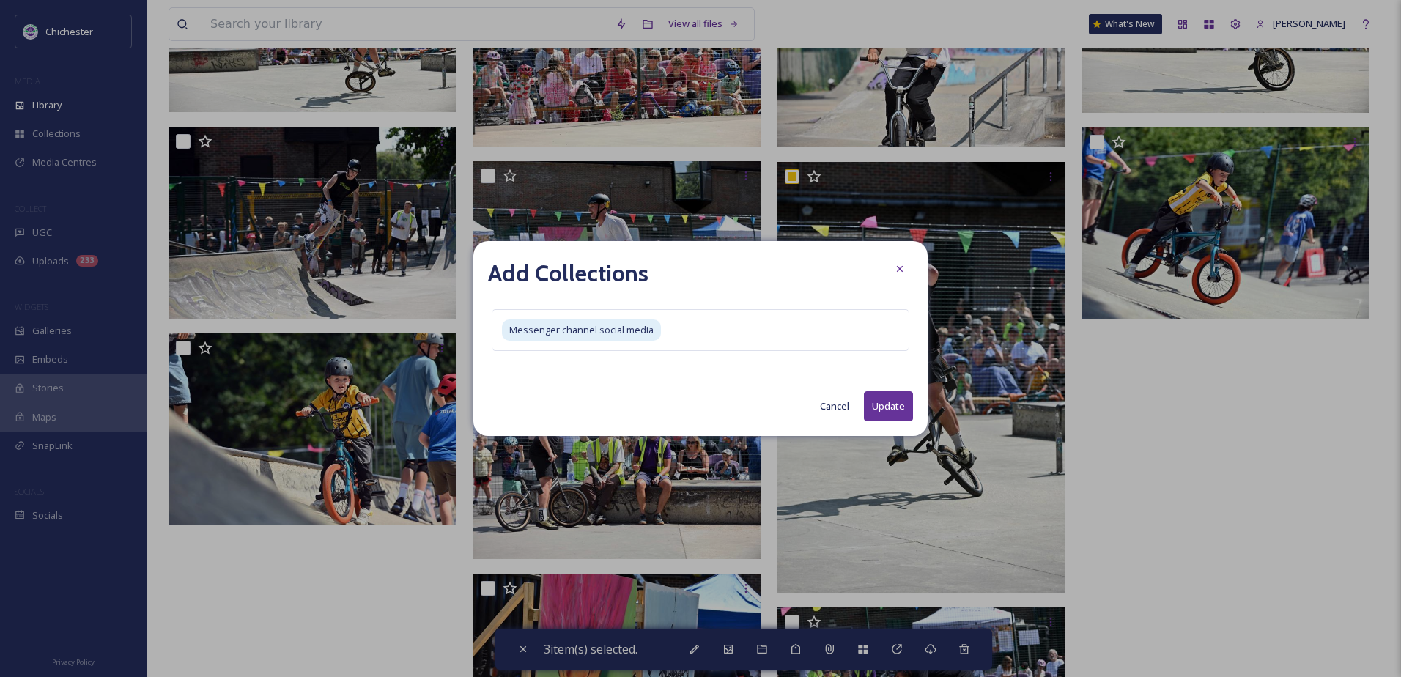
click at [874, 402] on button "Update" at bounding box center [888, 406] width 49 height 30
checkbox input "false"
